Goal: Information Seeking & Learning: Learn about a topic

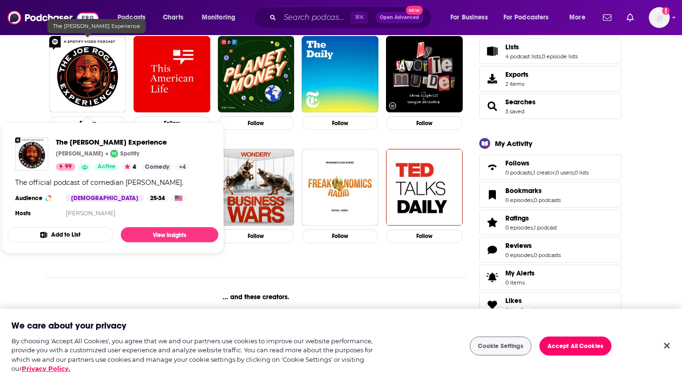
scroll to position [188, 0]
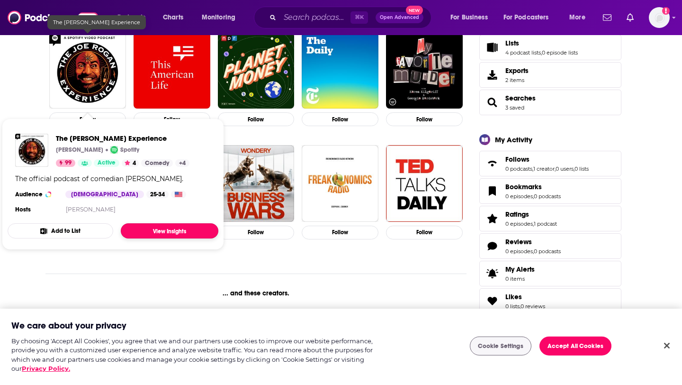
click at [207, 229] on link "View Insights" at bounding box center [170, 230] width 98 height 15
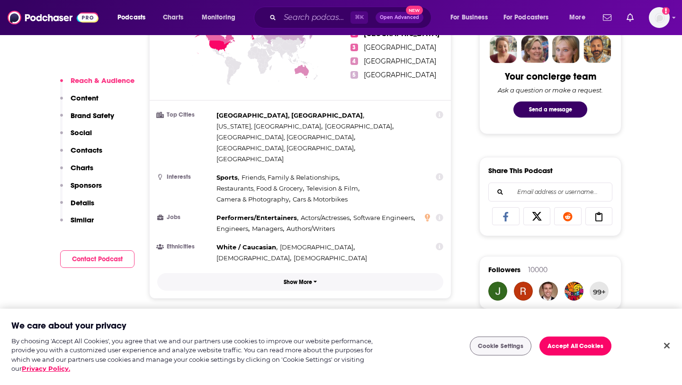
scroll to position [478, 0]
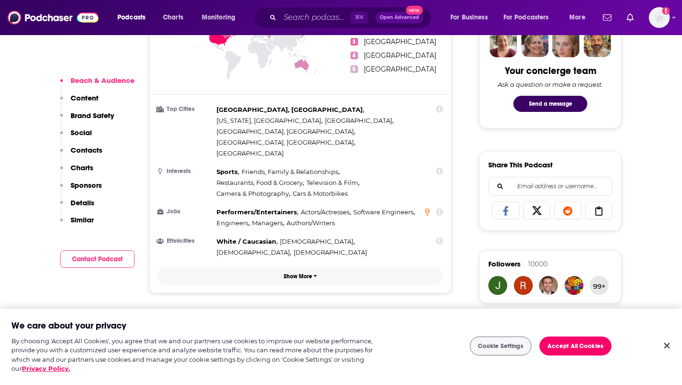
click at [304, 273] on p "Show More" at bounding box center [298, 276] width 28 height 7
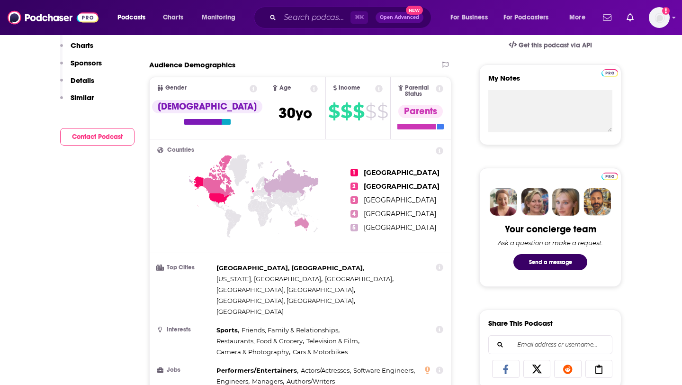
scroll to position [0, 0]
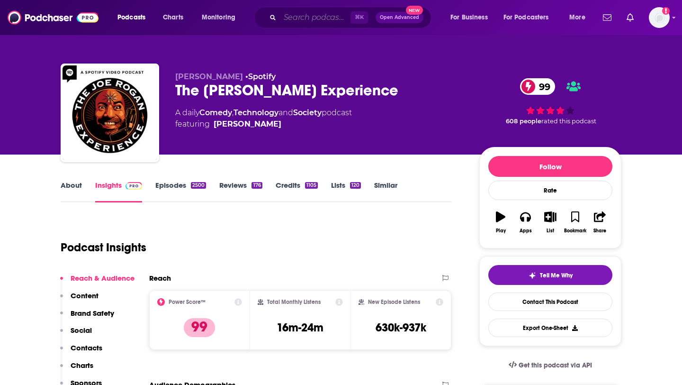
click at [311, 18] on input "Search podcasts, credits, & more..." at bounding box center [315, 17] width 71 height 15
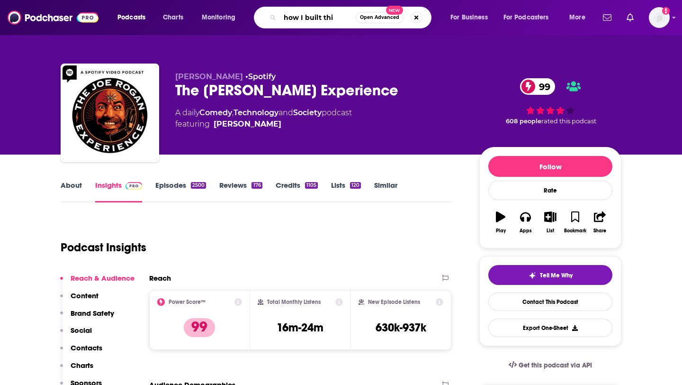
type input "how I built this"
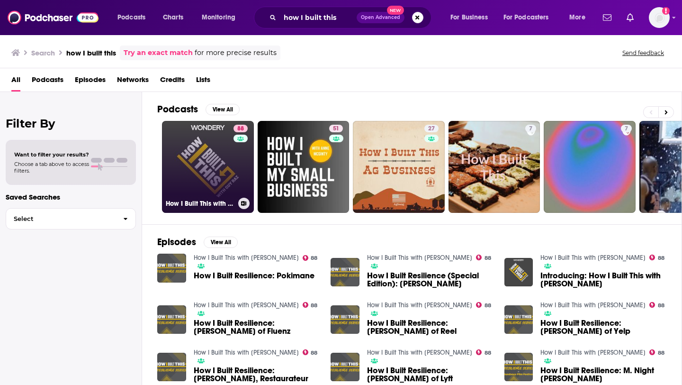
click at [210, 161] on link "88 How I Built This with [PERSON_NAME]" at bounding box center [208, 167] width 92 height 92
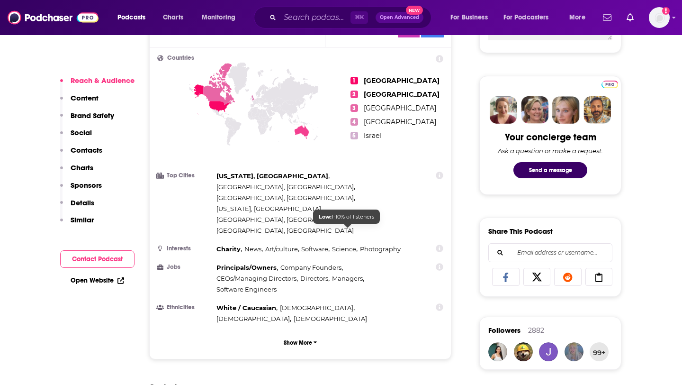
scroll to position [414, 0]
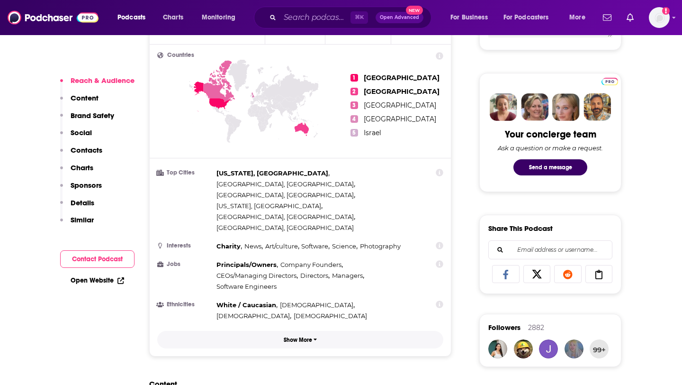
click at [304, 336] on p "Show More" at bounding box center [298, 339] width 28 height 7
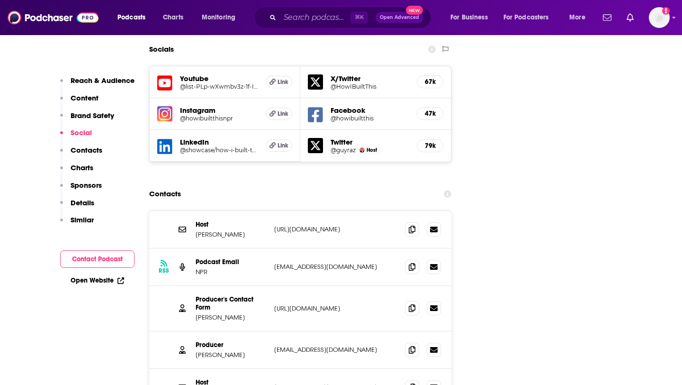
scroll to position [1211, 0]
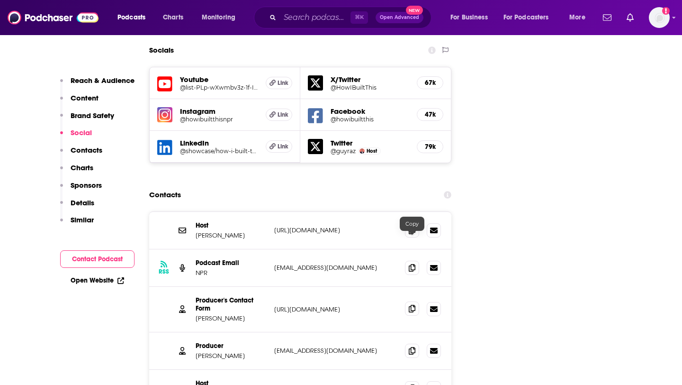
click at [412, 305] on icon at bounding box center [412, 309] width 7 height 8
click at [416, 343] on span at bounding box center [412, 350] width 14 height 14
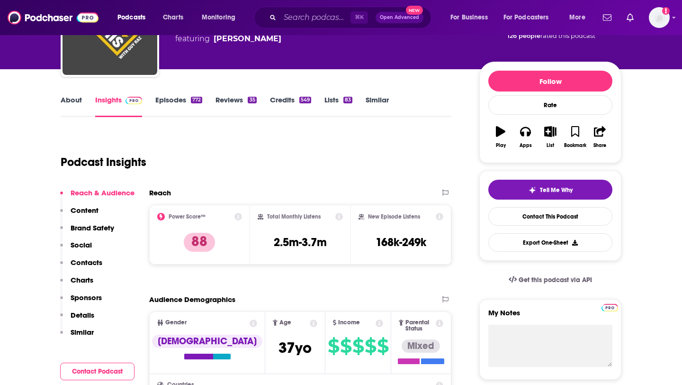
scroll to position [0, 0]
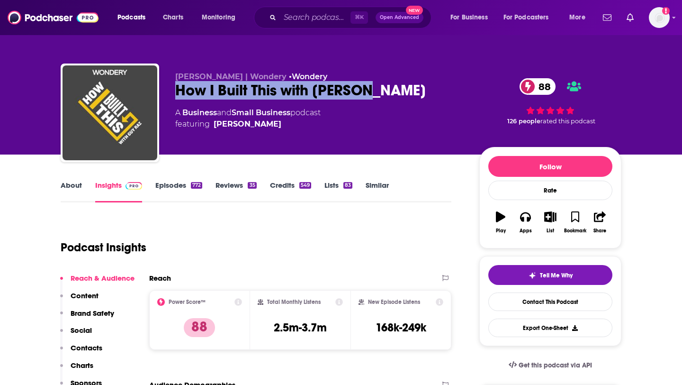
drag, startPoint x: 375, startPoint y: 93, endPoint x: 171, endPoint y: 99, distance: 203.7
click at [171, 99] on div "[PERSON_NAME] | Wondery • Wondery How I Built This with [PERSON_NAME] 88 A Busi…" at bounding box center [341, 114] width 561 height 102
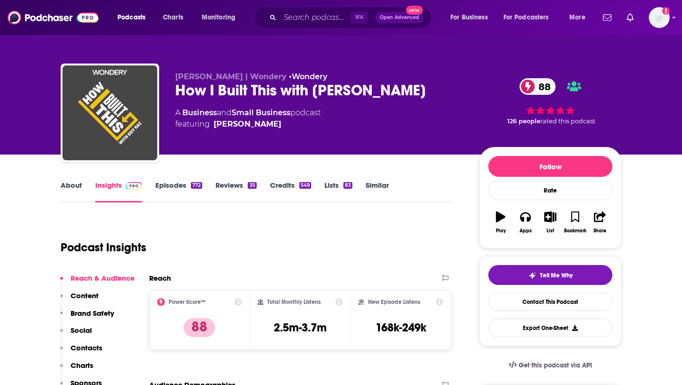
click at [326, 249] on div "Podcast Insights" at bounding box center [252, 241] width 383 height 48
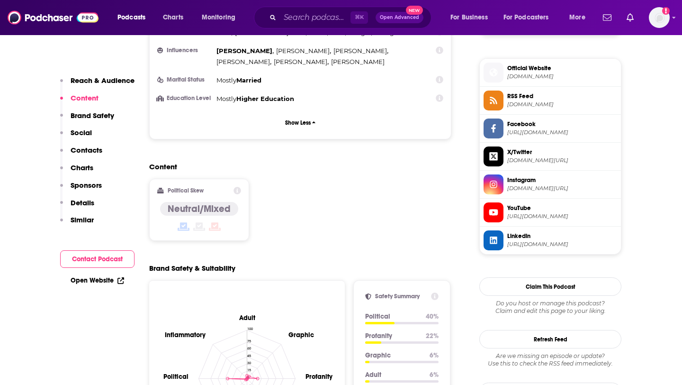
scroll to position [675, 0]
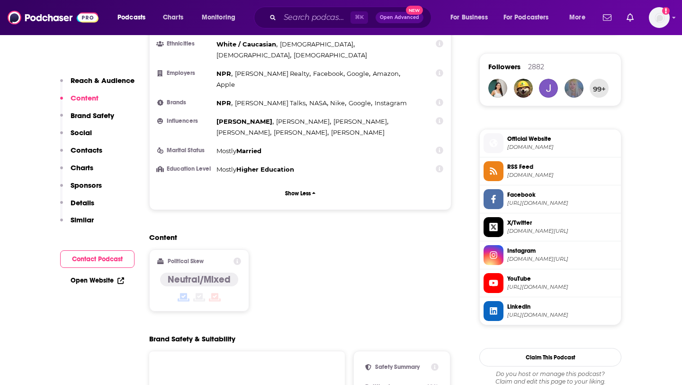
click at [527, 141] on span "Official Website" at bounding box center [562, 139] width 110 height 9
